Goal: Task Accomplishment & Management: Use online tool/utility

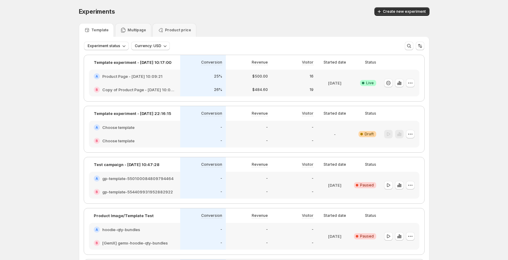
click at [274, 132] on div "-" at bounding box center [294, 127] width 46 height 13
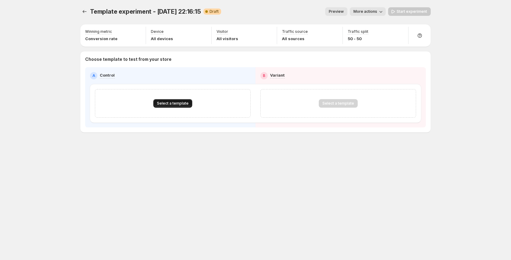
click at [178, 103] on span "Select a template" at bounding box center [173, 103] width 32 height 5
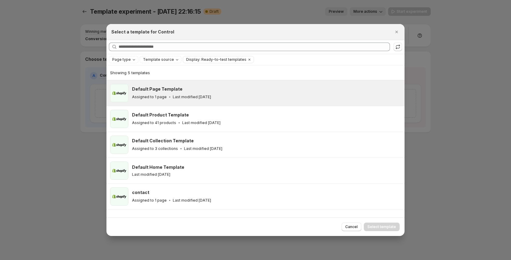
click at [198, 99] on p "Last modified [DATE]" at bounding box center [192, 97] width 38 height 5
click at [398, 228] on button "Select template" at bounding box center [382, 227] width 36 height 9
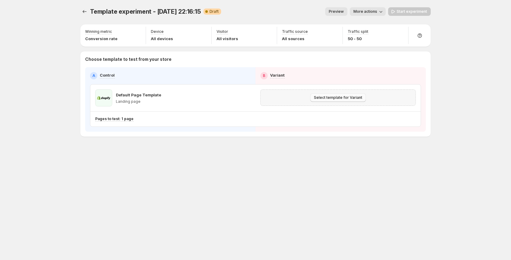
click at [348, 98] on span "Select template for Variant" at bounding box center [338, 97] width 48 height 5
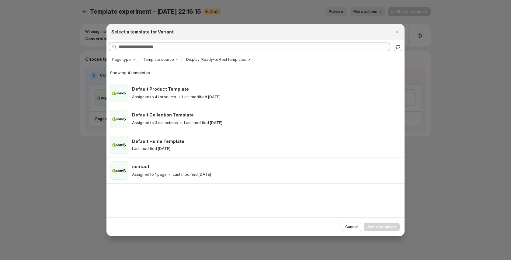
click at [100, 102] on div at bounding box center [255, 130] width 511 height 260
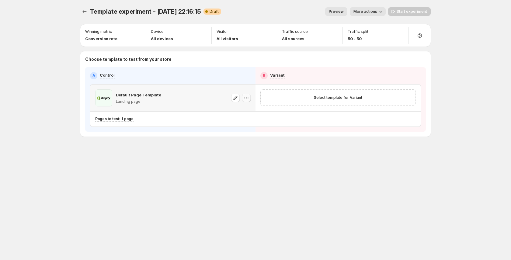
click at [246, 102] on button "button" at bounding box center [246, 98] width 9 height 9
click at [249, 113] on span "Change template" at bounding box center [252, 111] width 42 height 6
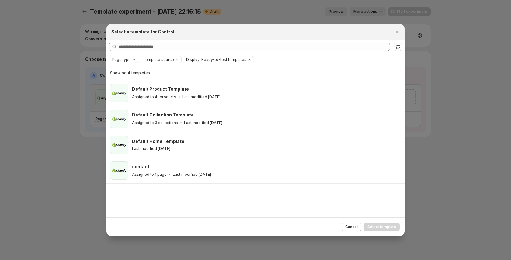
click at [167, 60] on span "Template source" at bounding box center [158, 59] width 31 height 5
click at [162, 77] on span "GemPages" at bounding box center [160, 78] width 21 height 5
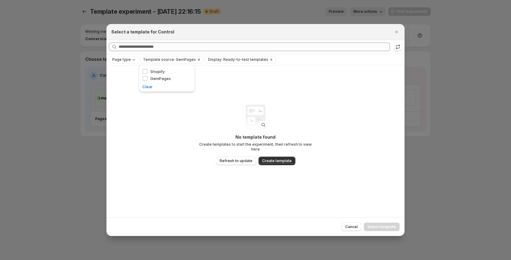
click at [162, 59] on span "Template source: GemPages" at bounding box center [169, 59] width 53 height 5
click at [71, 73] on div at bounding box center [255, 130] width 511 height 260
